Goal: Find specific page/section: Find specific page/section

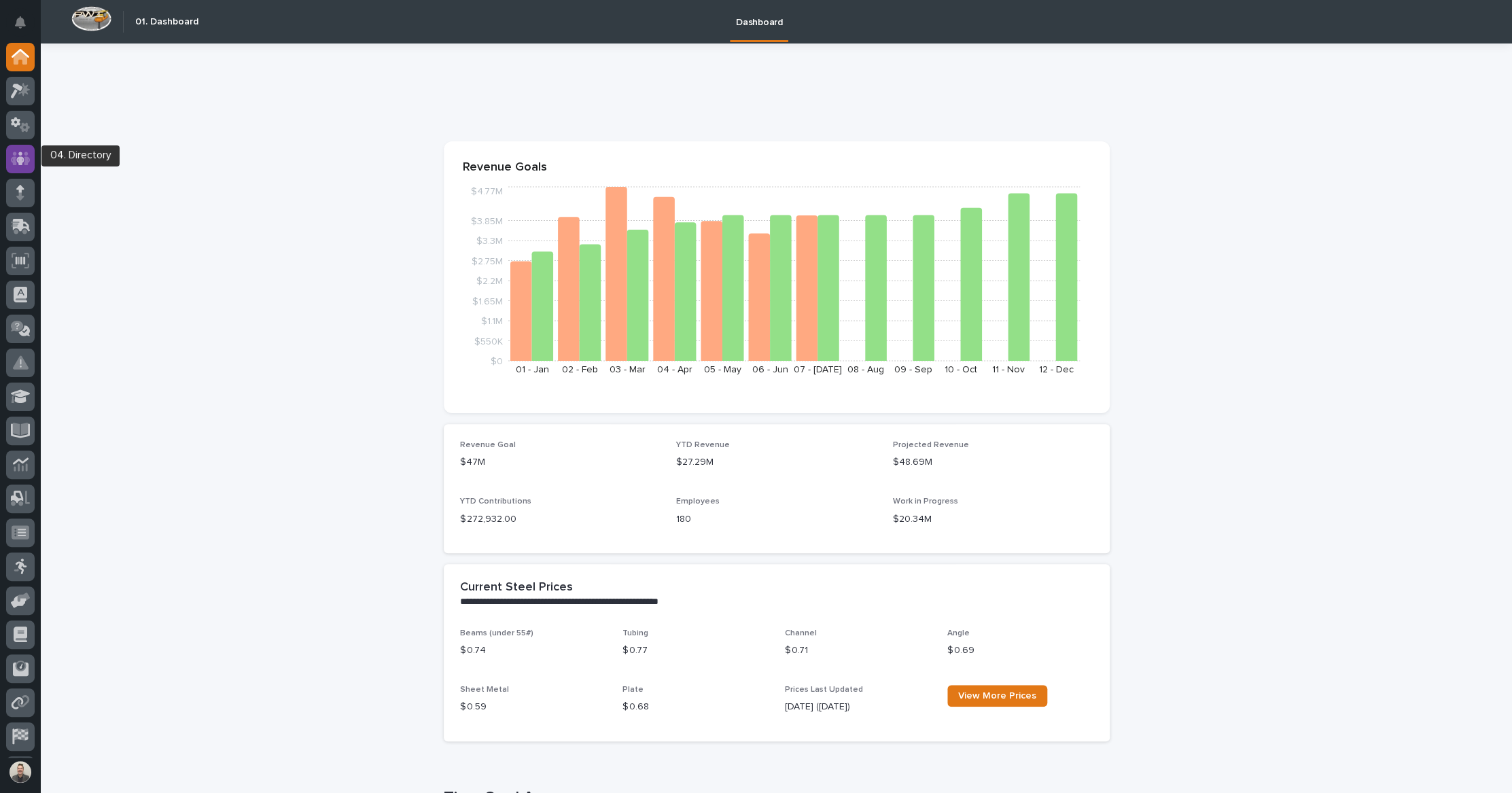
click at [20, 167] on icon at bounding box center [21, 159] width 20 height 16
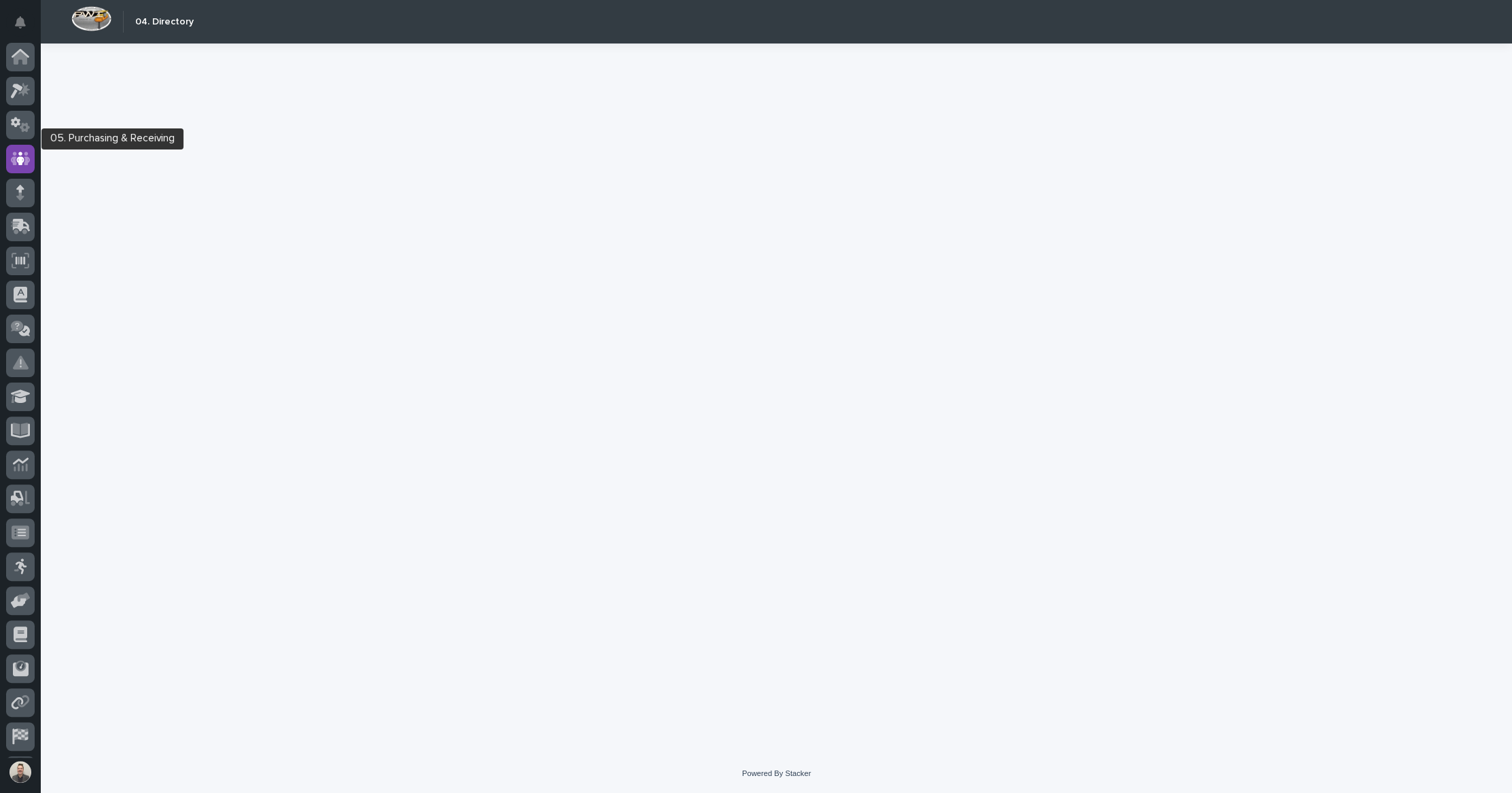
scroll to position [34, 0]
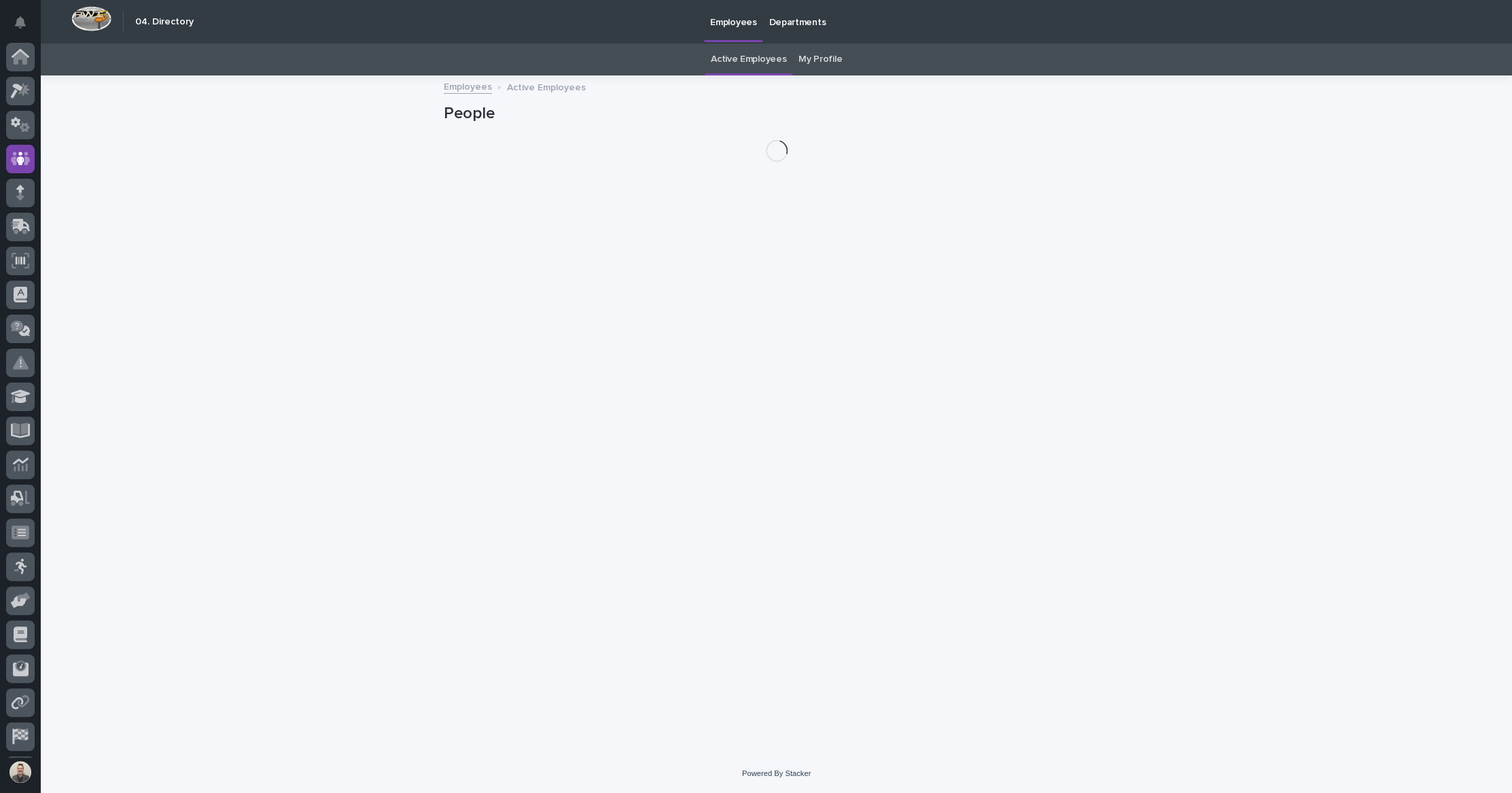
scroll to position [34, 0]
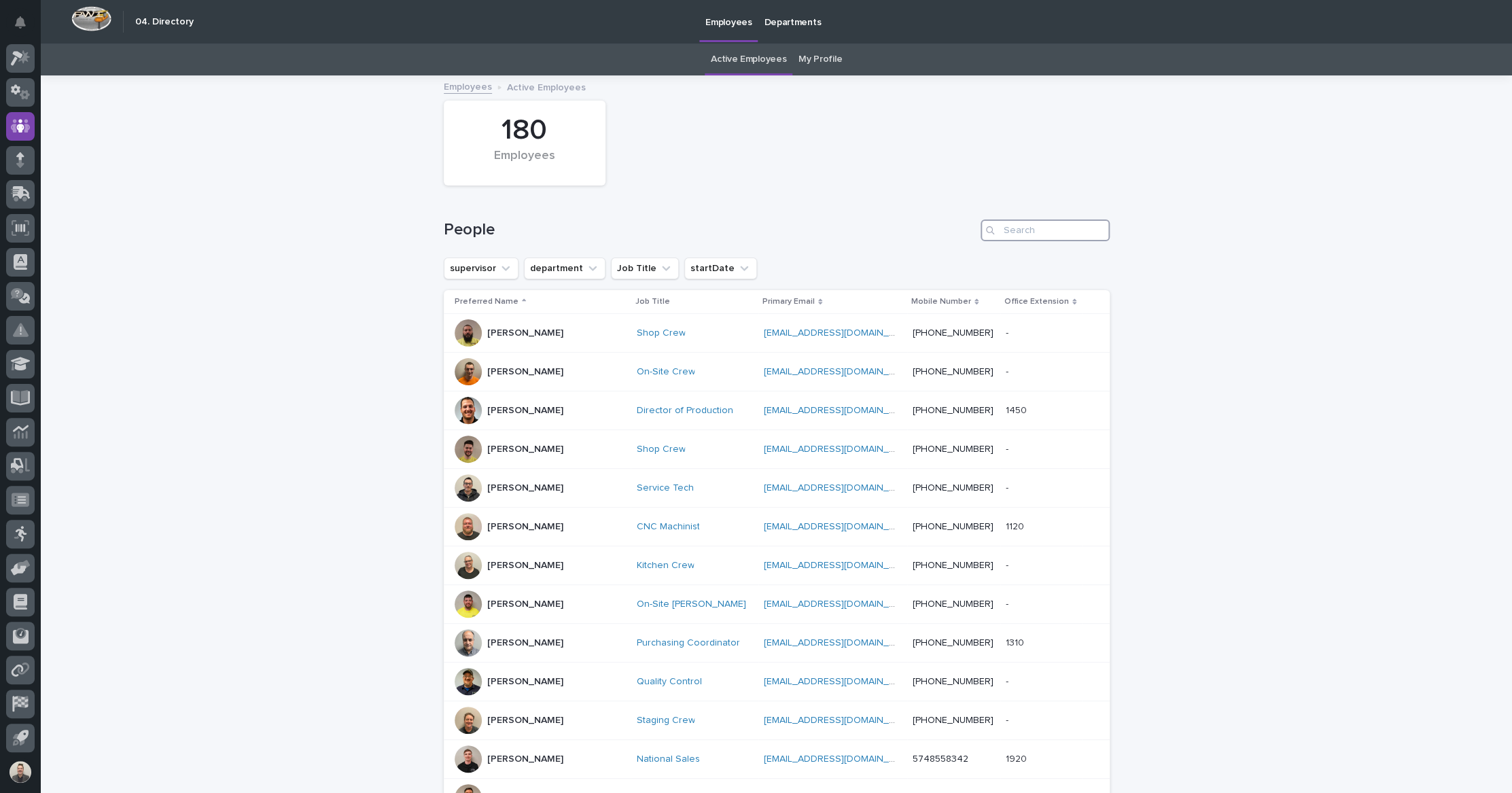
click at [1018, 241] on input "Search" at bounding box center [1045, 230] width 129 height 22
paste input "[PERSON_NAME]"
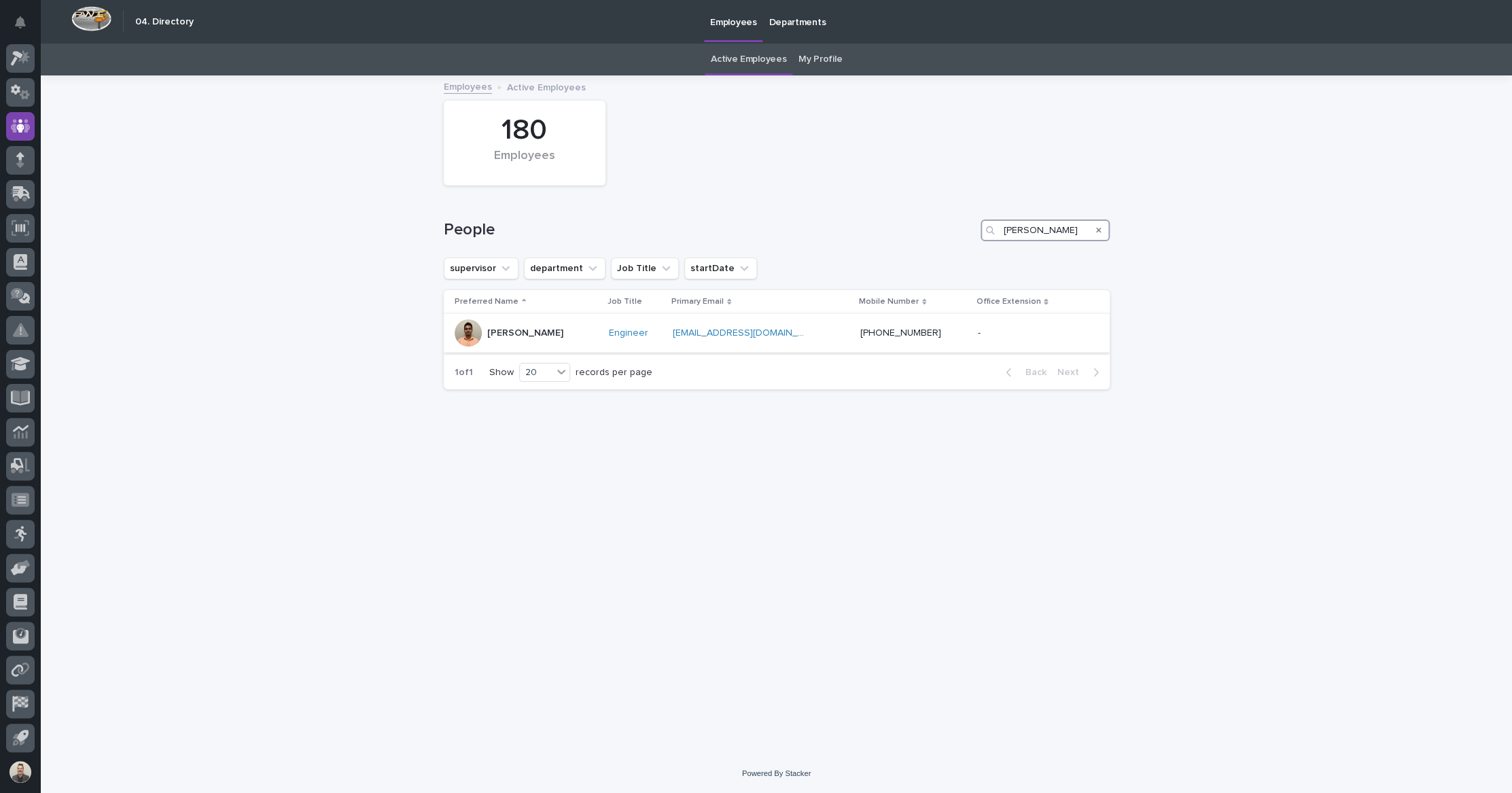
type input "[PERSON_NAME]"
click at [512, 339] on p "[PERSON_NAME]" at bounding box center [524, 333] width 76 height 11
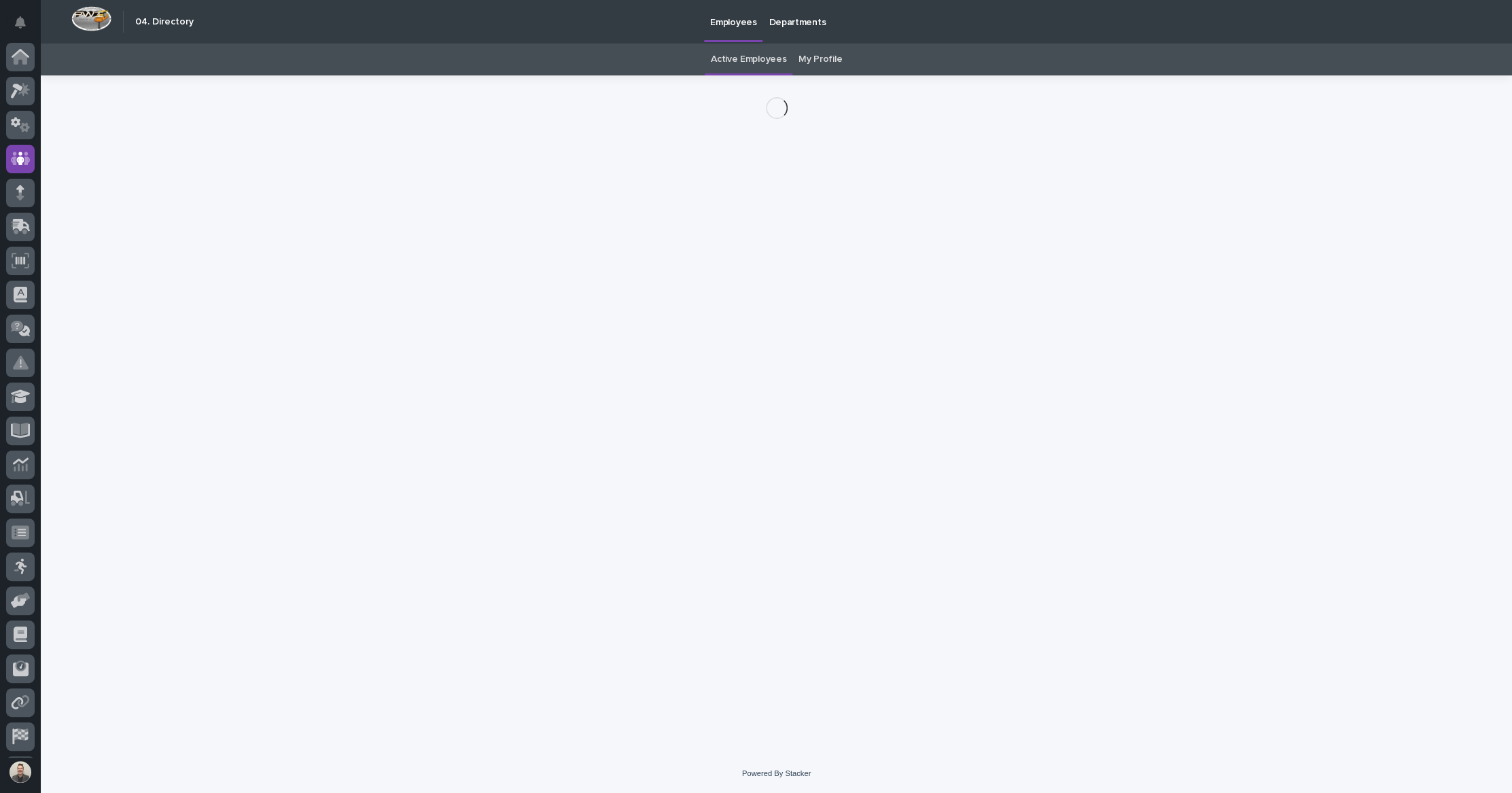
scroll to position [34, 0]
